Goal: Navigation & Orientation: Find specific page/section

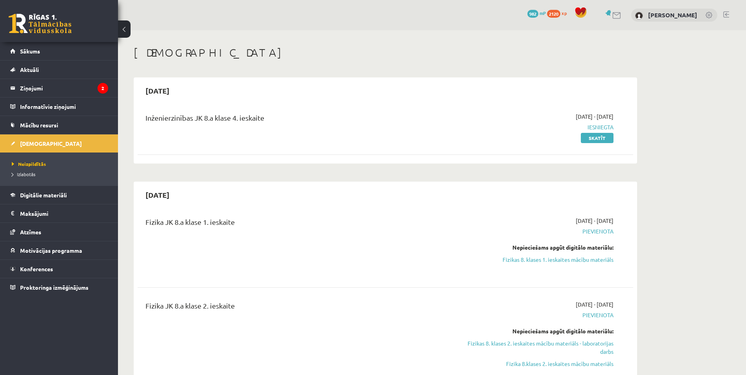
scroll to position [1448, 0]
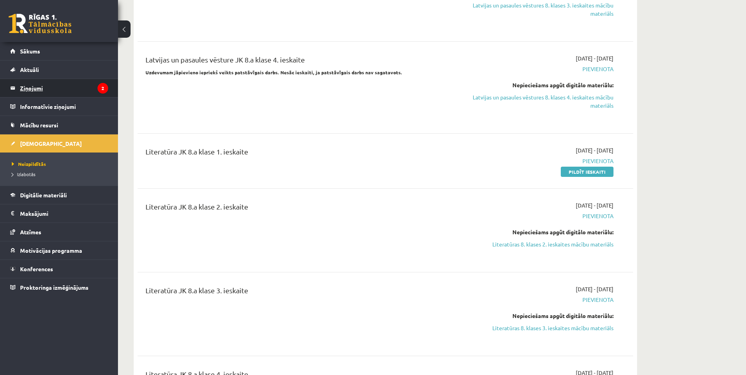
click at [65, 85] on legend "Ziņojumi 2" at bounding box center [64, 88] width 88 height 18
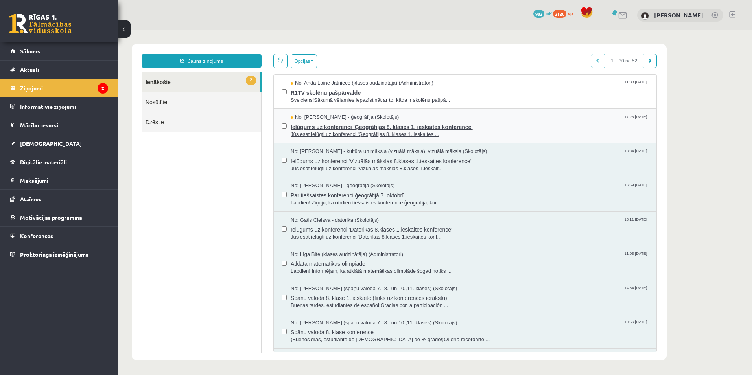
click at [340, 133] on span "Jūs esat ielūgti uz konferenci 'Ģeogrāfijas 8. klases 1. ieskaites ..." at bounding box center [470, 134] width 358 height 7
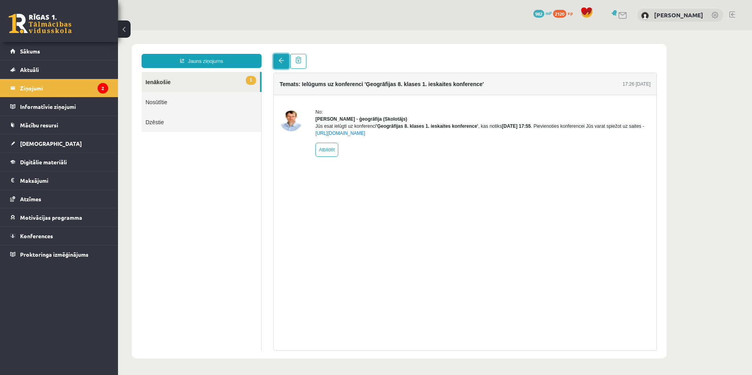
click at [279, 60] on span at bounding box center [281, 61] width 6 height 6
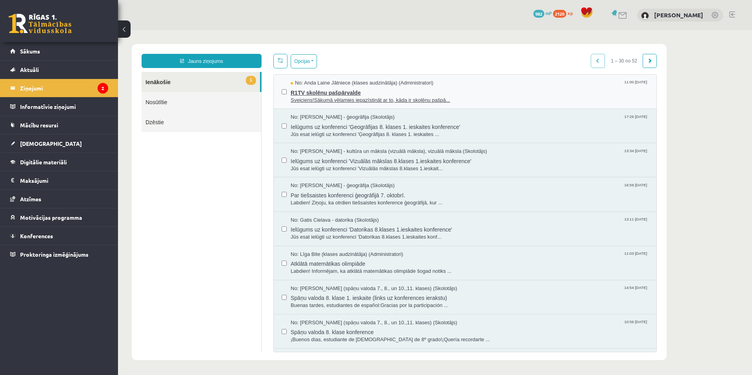
click at [400, 94] on span "R1TV skolēnu pašpārvalde" at bounding box center [470, 92] width 358 height 10
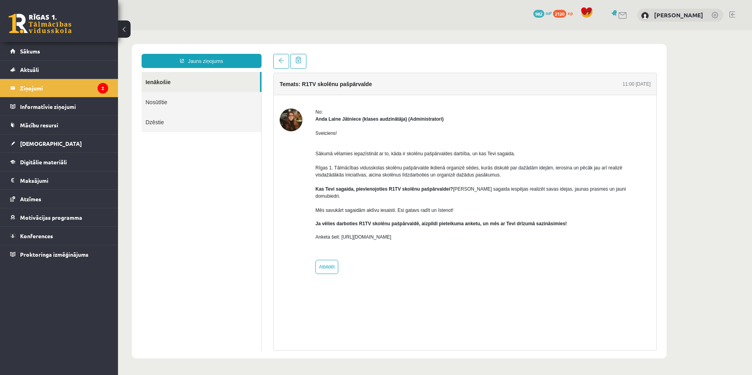
click at [170, 104] on link "Nosūtītie" at bounding box center [202, 102] width 120 height 20
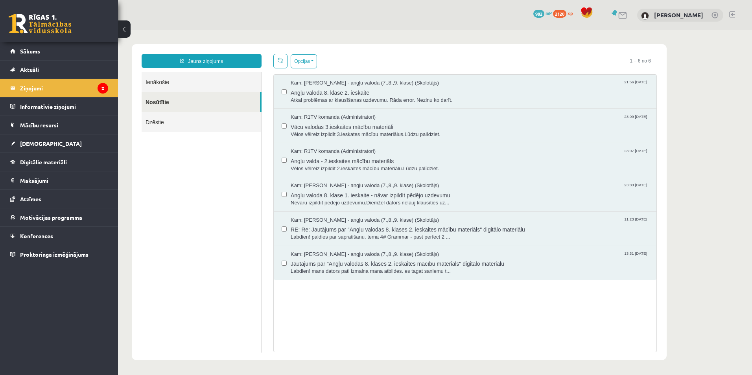
click at [170, 81] on link "Ienākošie" at bounding box center [202, 82] width 120 height 20
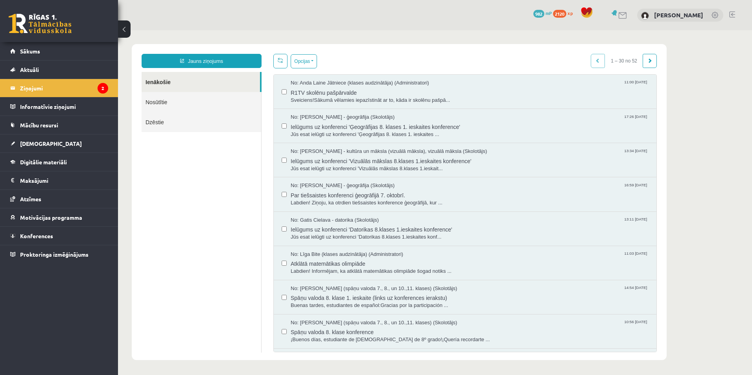
click at [159, 79] on link "Ienākošie" at bounding box center [201, 82] width 118 height 20
click at [45, 109] on legend "Informatīvie ziņojumi 0" at bounding box center [64, 107] width 88 height 18
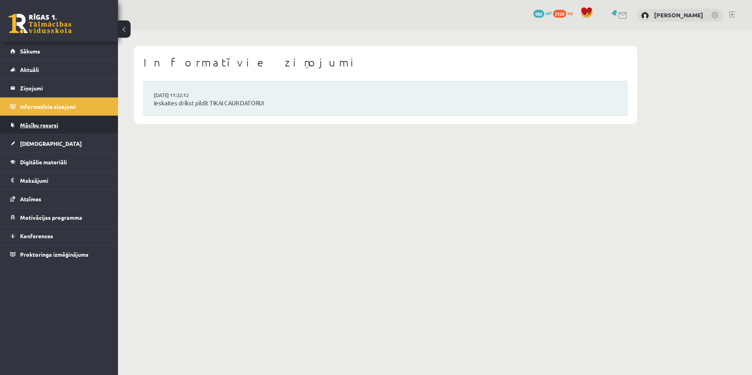
click at [43, 125] on span "Mācību resursi" at bounding box center [39, 125] width 38 height 7
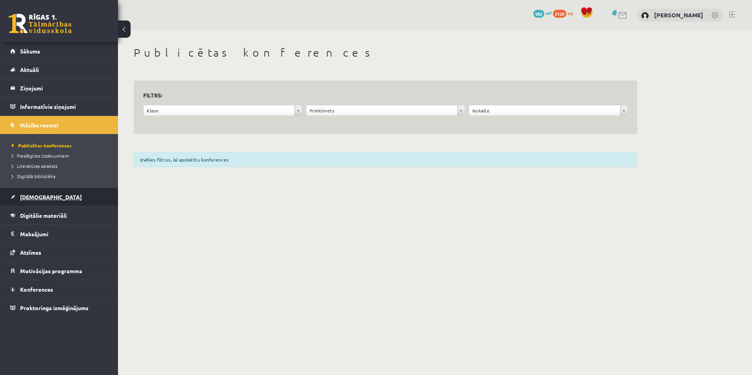
click at [32, 197] on span "[DEMOGRAPHIC_DATA]" at bounding box center [51, 197] width 62 height 7
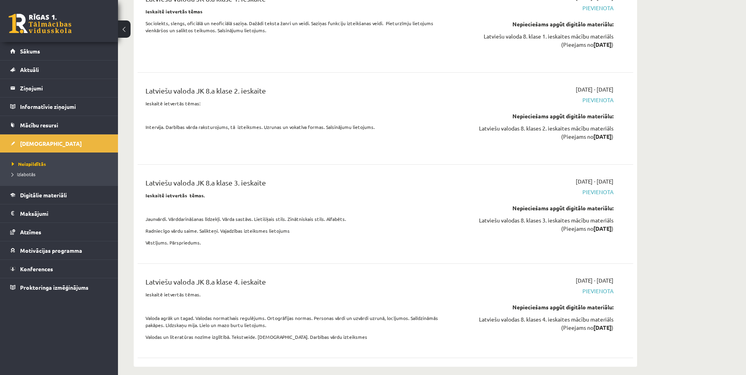
scroll to position [2799, 0]
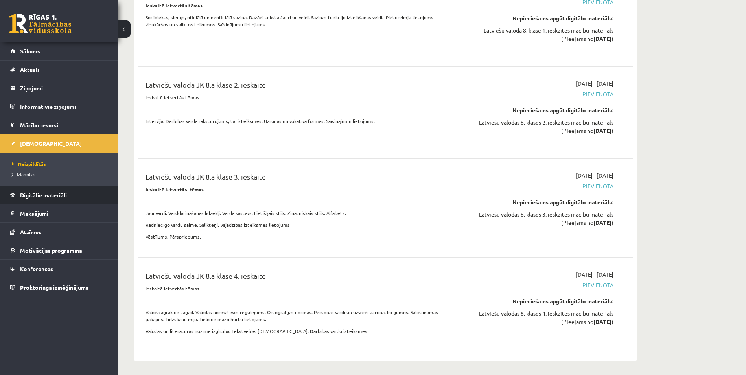
click at [42, 194] on span "Digitālie materiāli" at bounding box center [43, 195] width 47 height 7
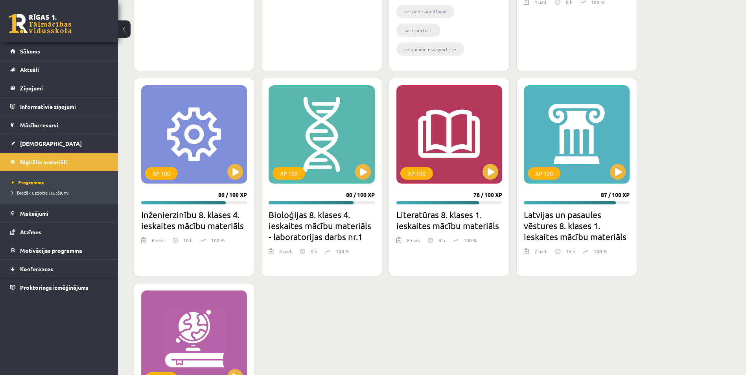
scroll to position [2576, 0]
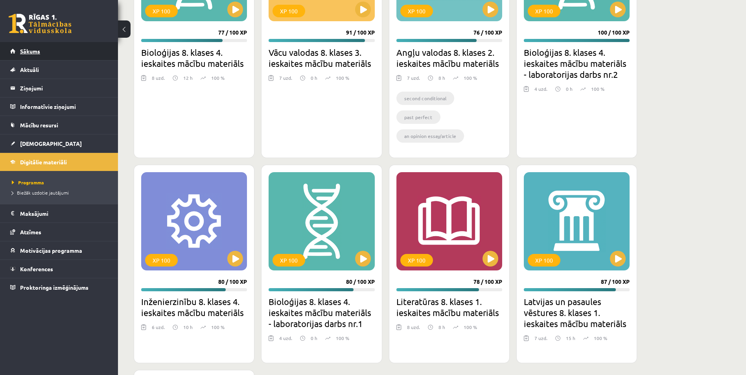
click at [28, 48] on span "Sākums" at bounding box center [30, 51] width 20 height 7
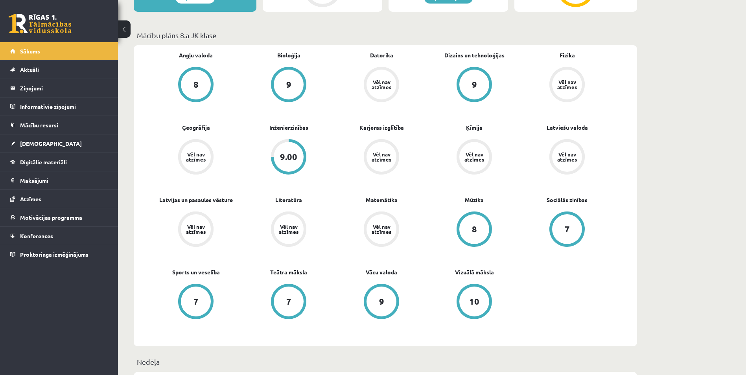
scroll to position [197, 0]
